Goal: Communication & Community: Answer question/provide support

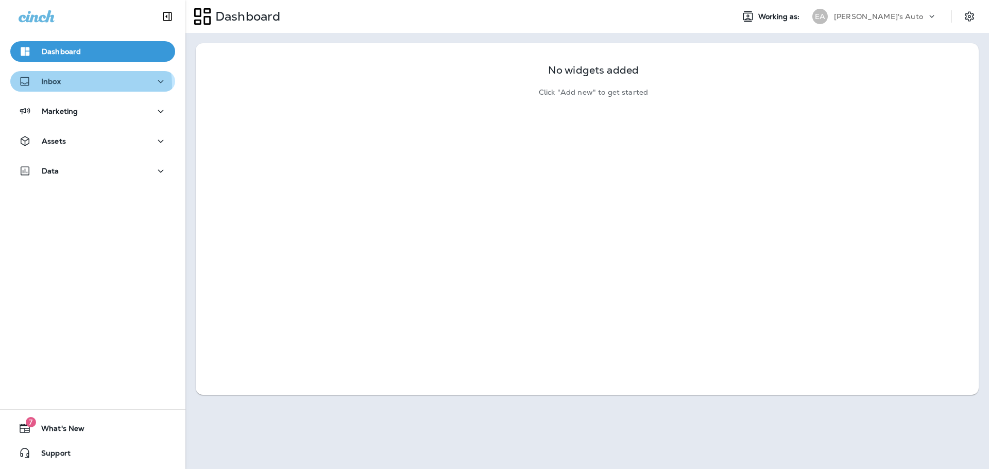
click at [88, 86] on div "Inbox" at bounding box center [93, 81] width 148 height 13
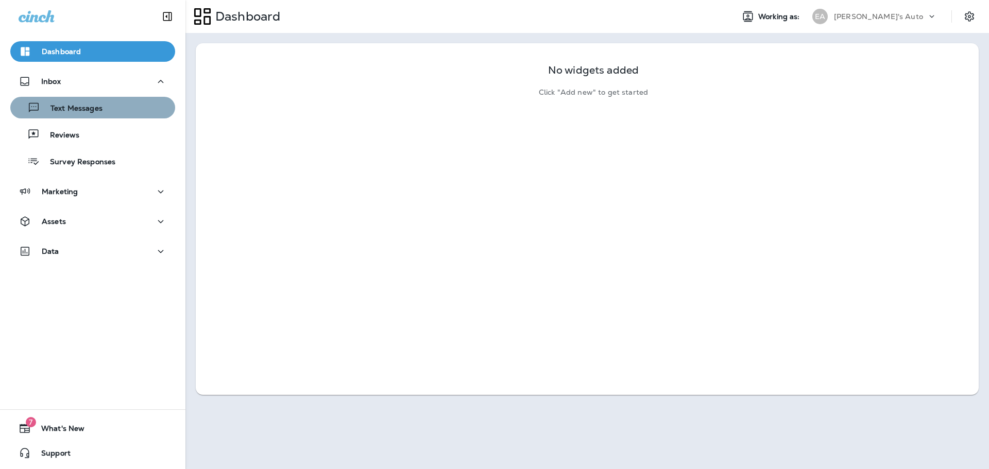
click at [96, 116] on button "Text Messages" at bounding box center [92, 108] width 165 height 22
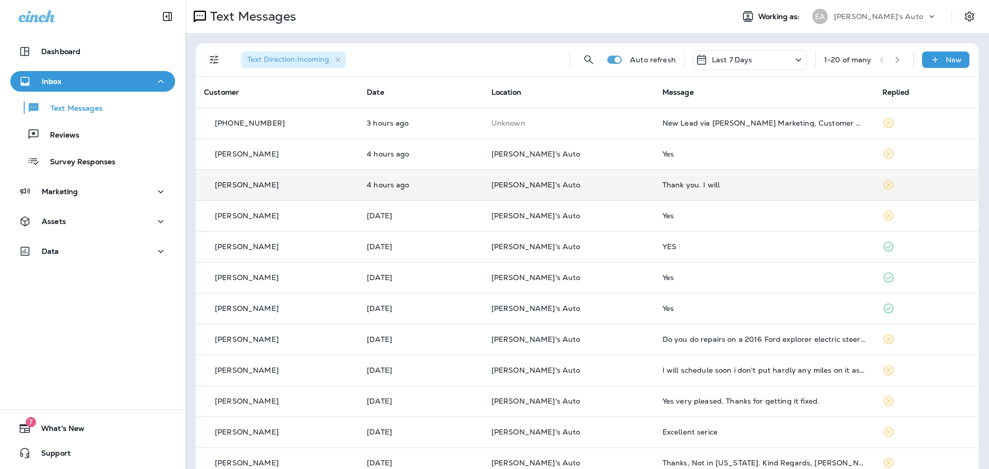
click at [678, 190] on td "Thank you. I will" at bounding box center [764, 185] width 220 height 31
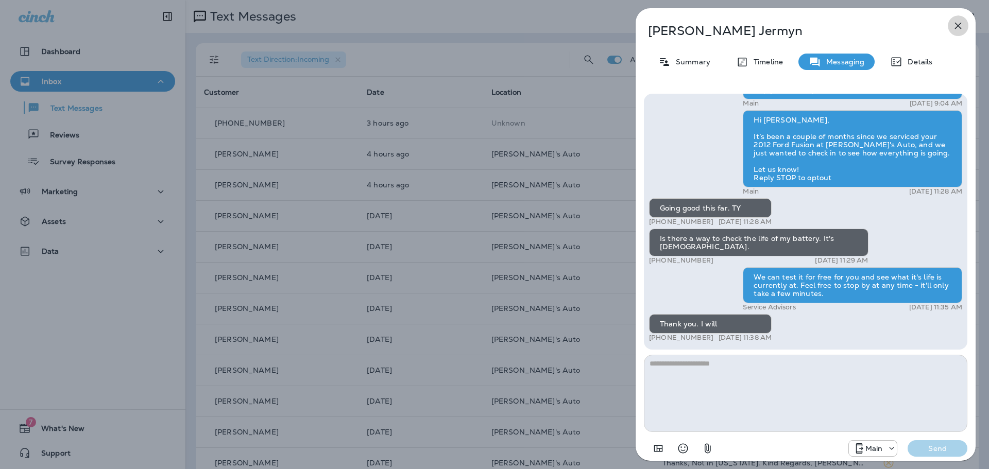
click at [960, 22] on icon "button" at bounding box center [958, 26] width 12 height 12
